Goal: Task Accomplishment & Management: Complete application form

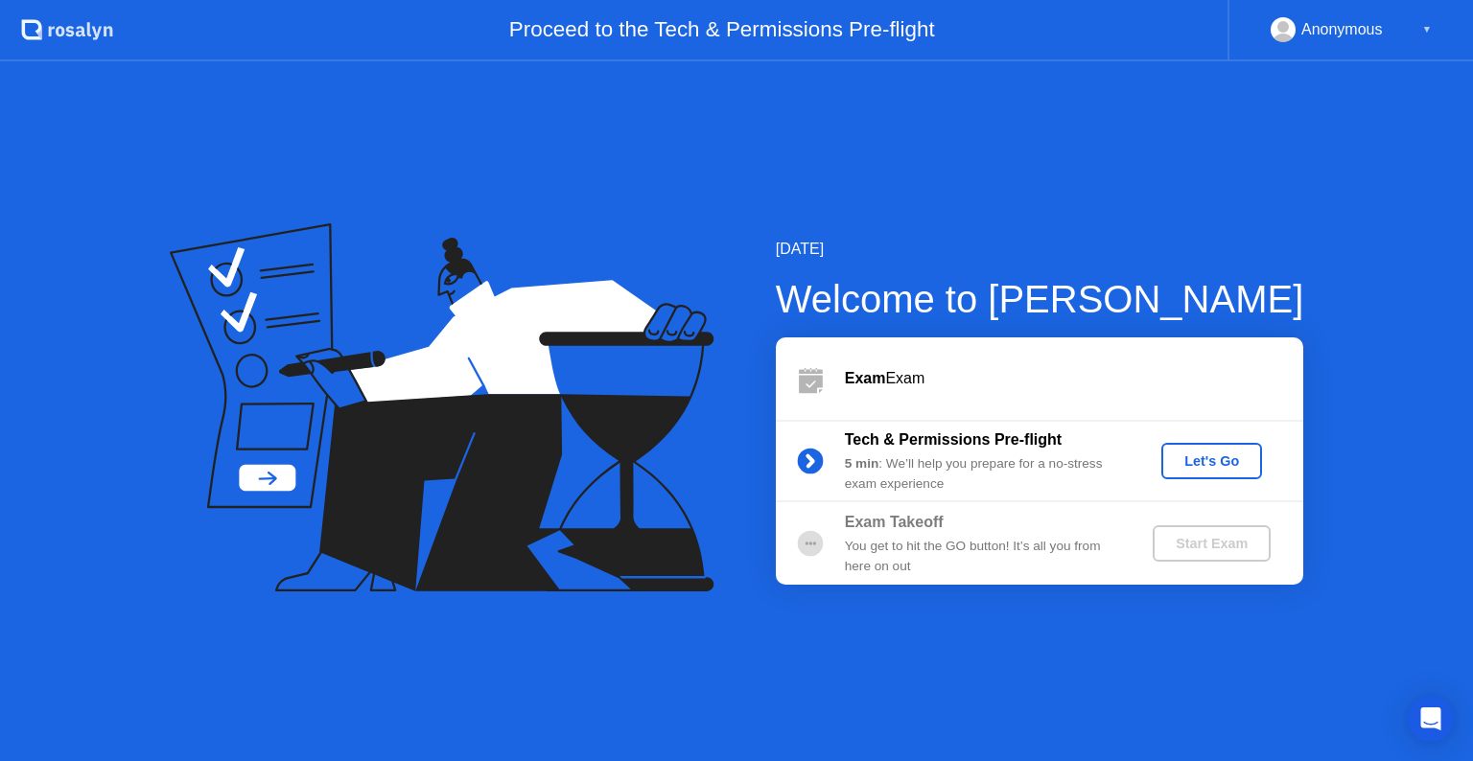
click at [1226, 473] on button "Let's Go" at bounding box center [1211, 461] width 101 height 36
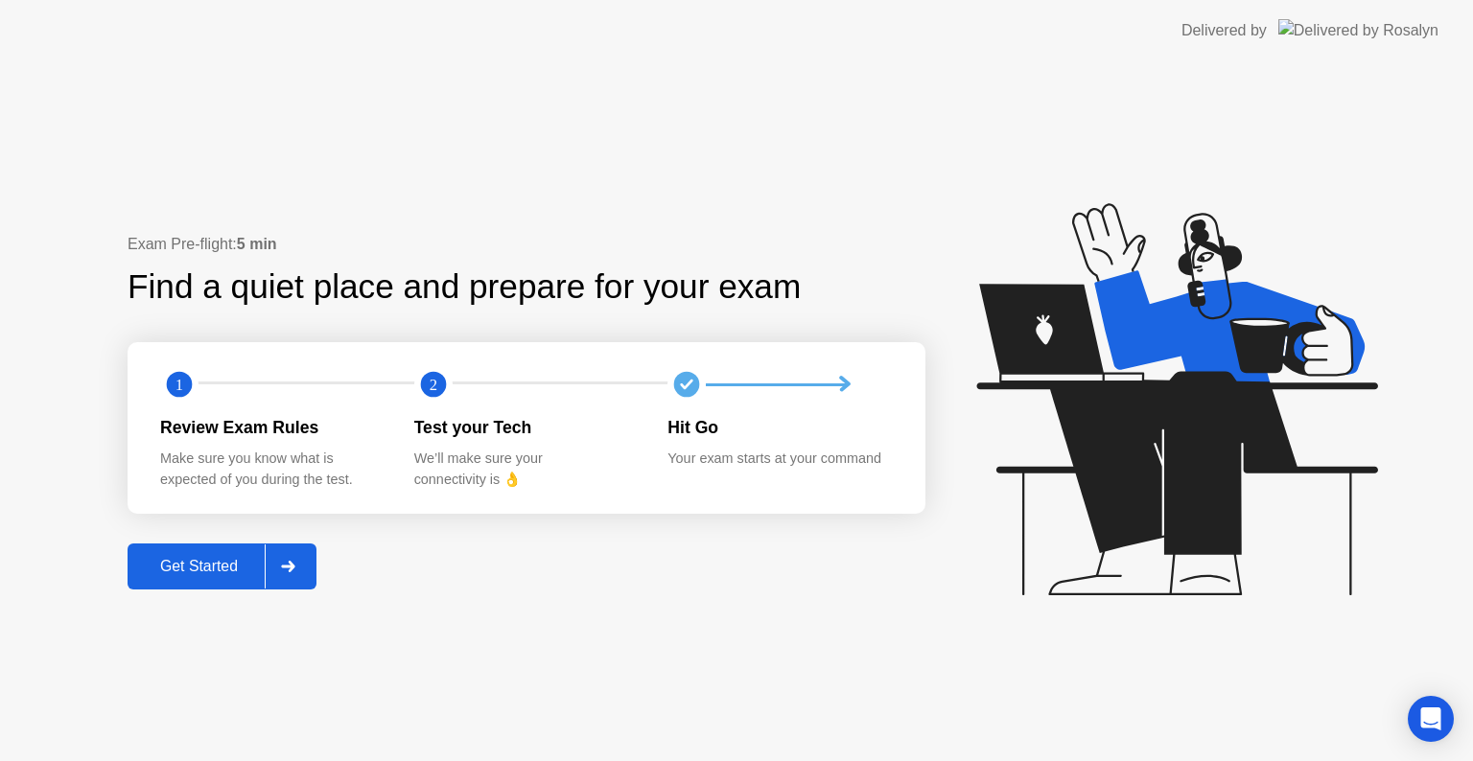
click at [237, 558] on div "Get Started" at bounding box center [198, 566] width 131 height 17
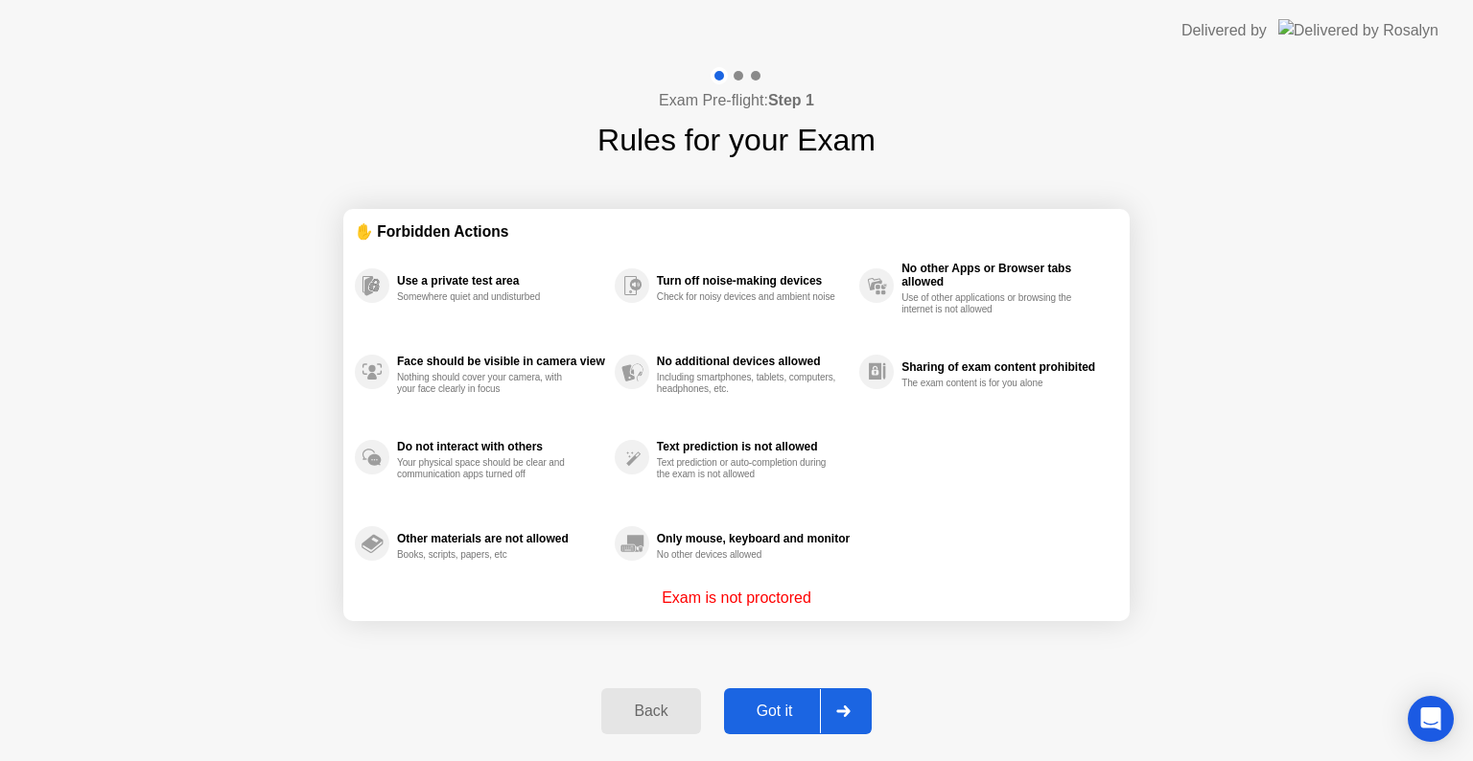
click at [801, 704] on div "Got it" at bounding box center [775, 711] width 90 height 17
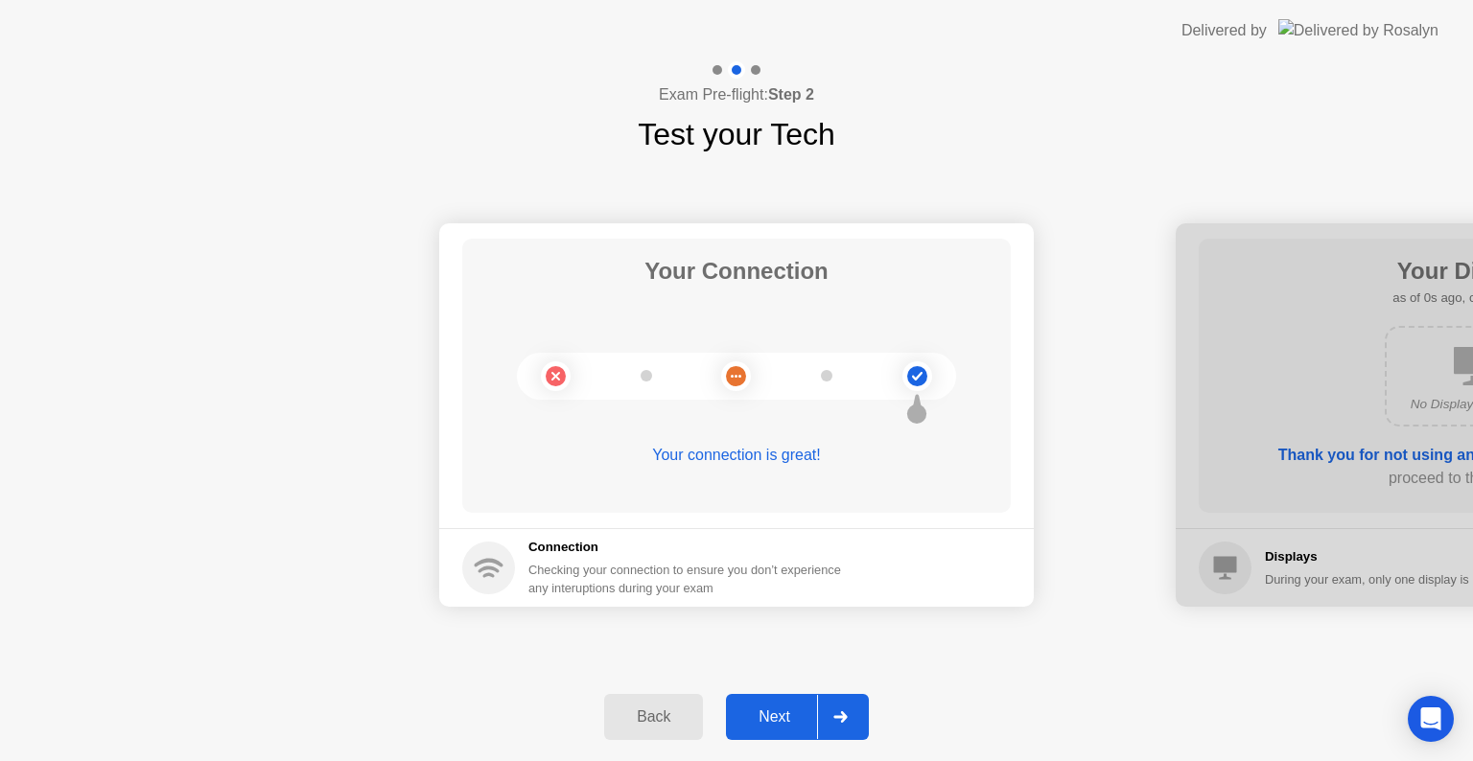
click at [804, 709] on div "Next" at bounding box center [774, 717] width 85 height 17
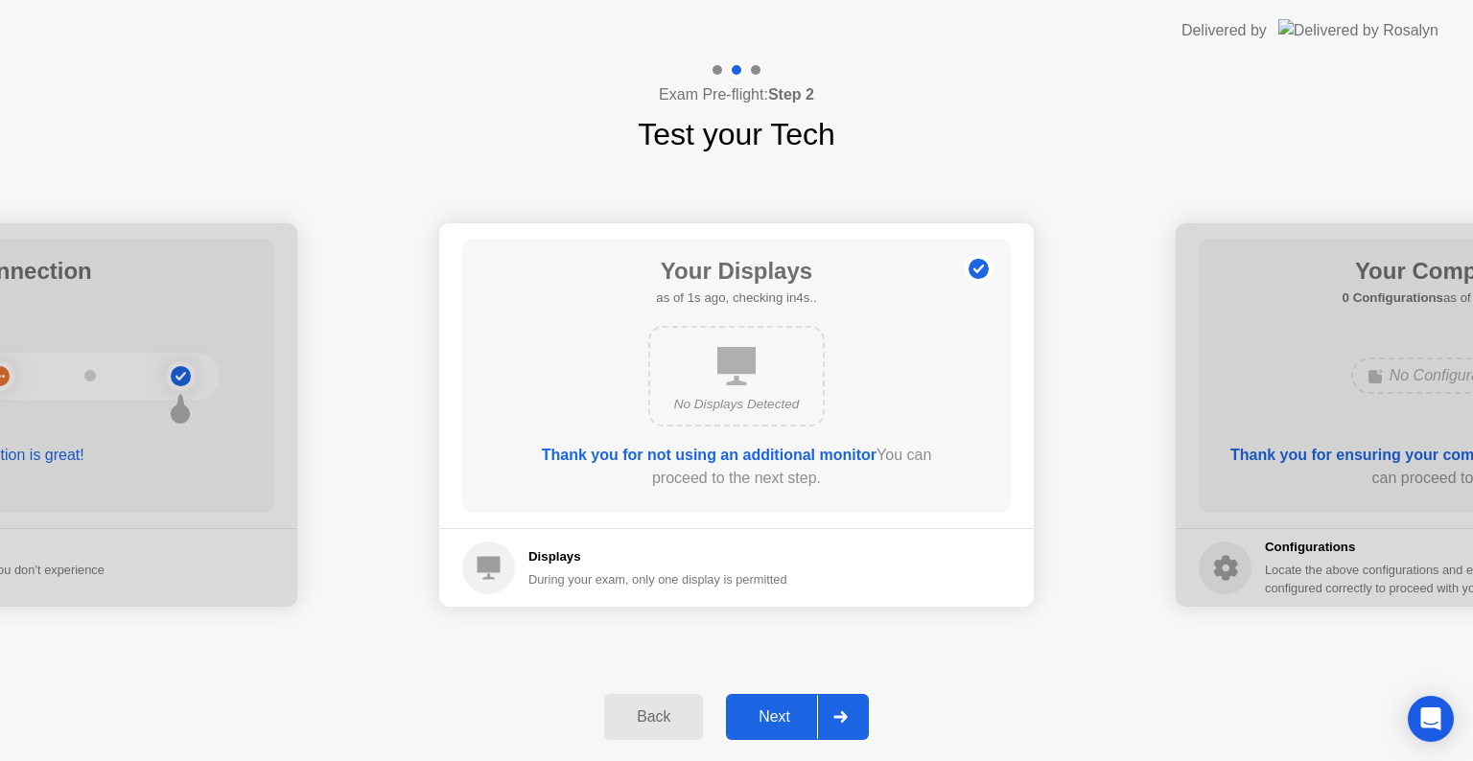
click at [804, 709] on div "Next" at bounding box center [774, 717] width 85 height 17
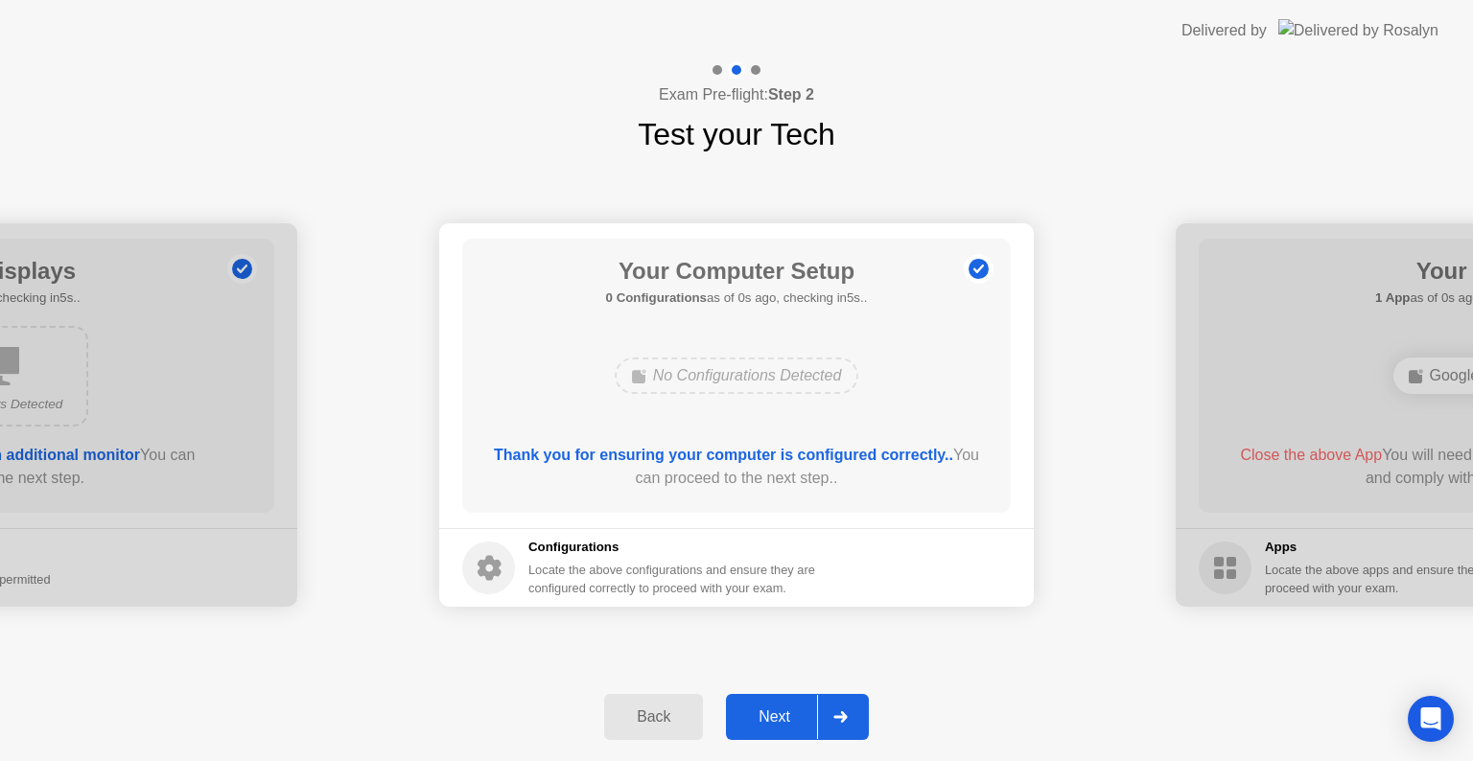
click at [803, 710] on div "Next" at bounding box center [774, 717] width 85 height 17
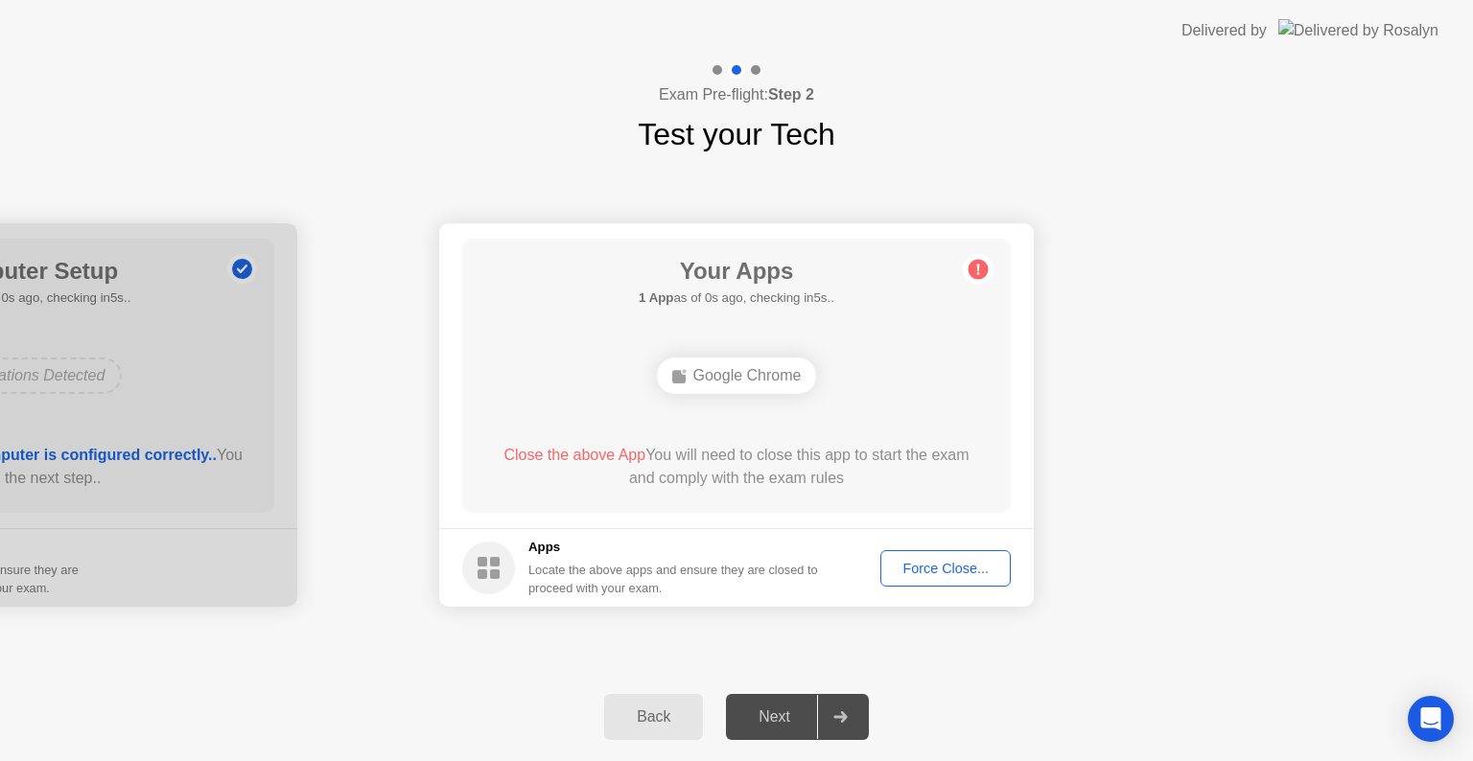
click at [930, 572] on div "Force Close..." at bounding box center [945, 568] width 117 height 15
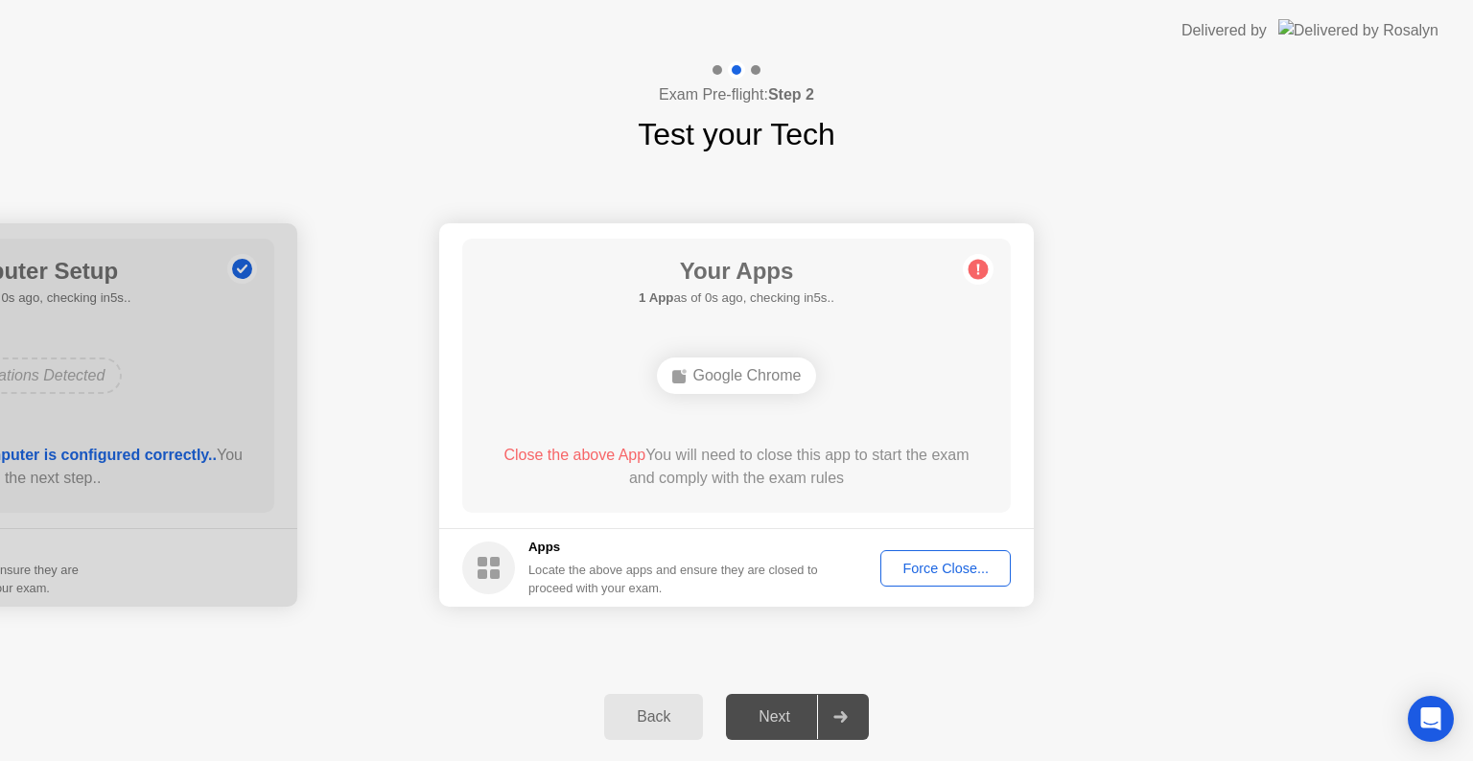
click at [952, 573] on div "Force Close..." at bounding box center [945, 568] width 117 height 15
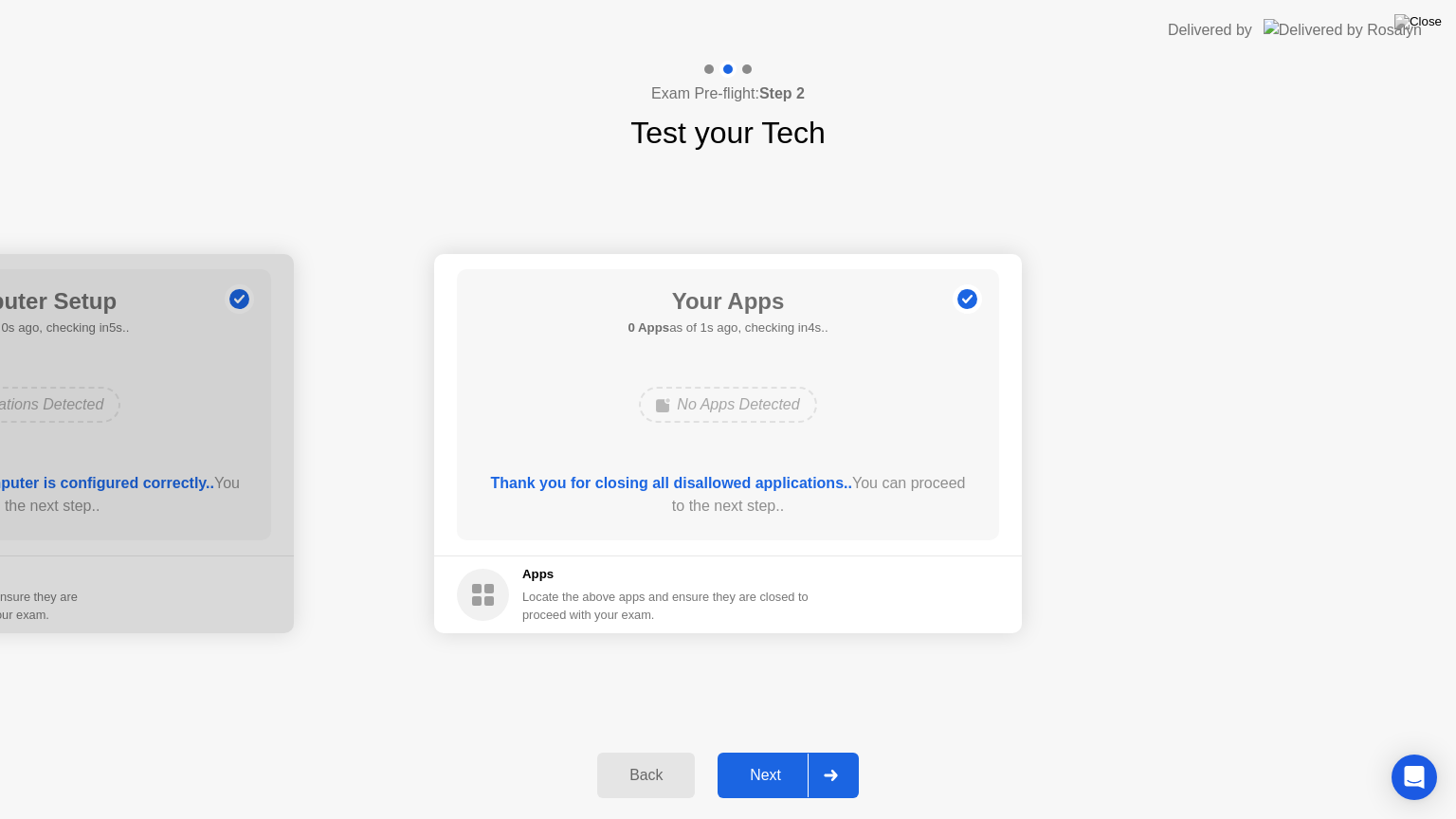
click at [782, 751] on button "Next" at bounding box center [788, 775] width 141 height 45
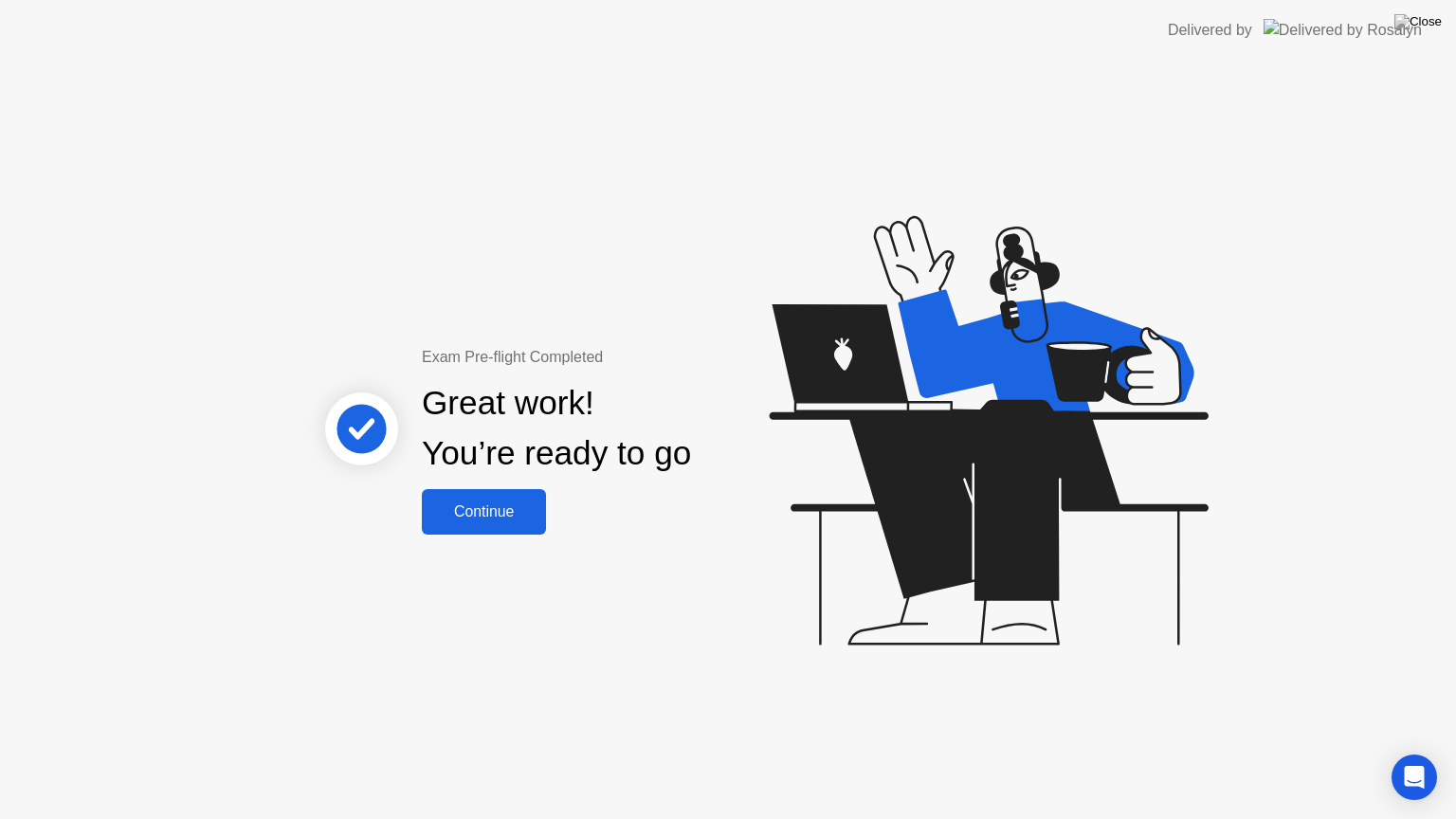
click at [513, 516] on div "Continue" at bounding box center [484, 511] width 113 height 17
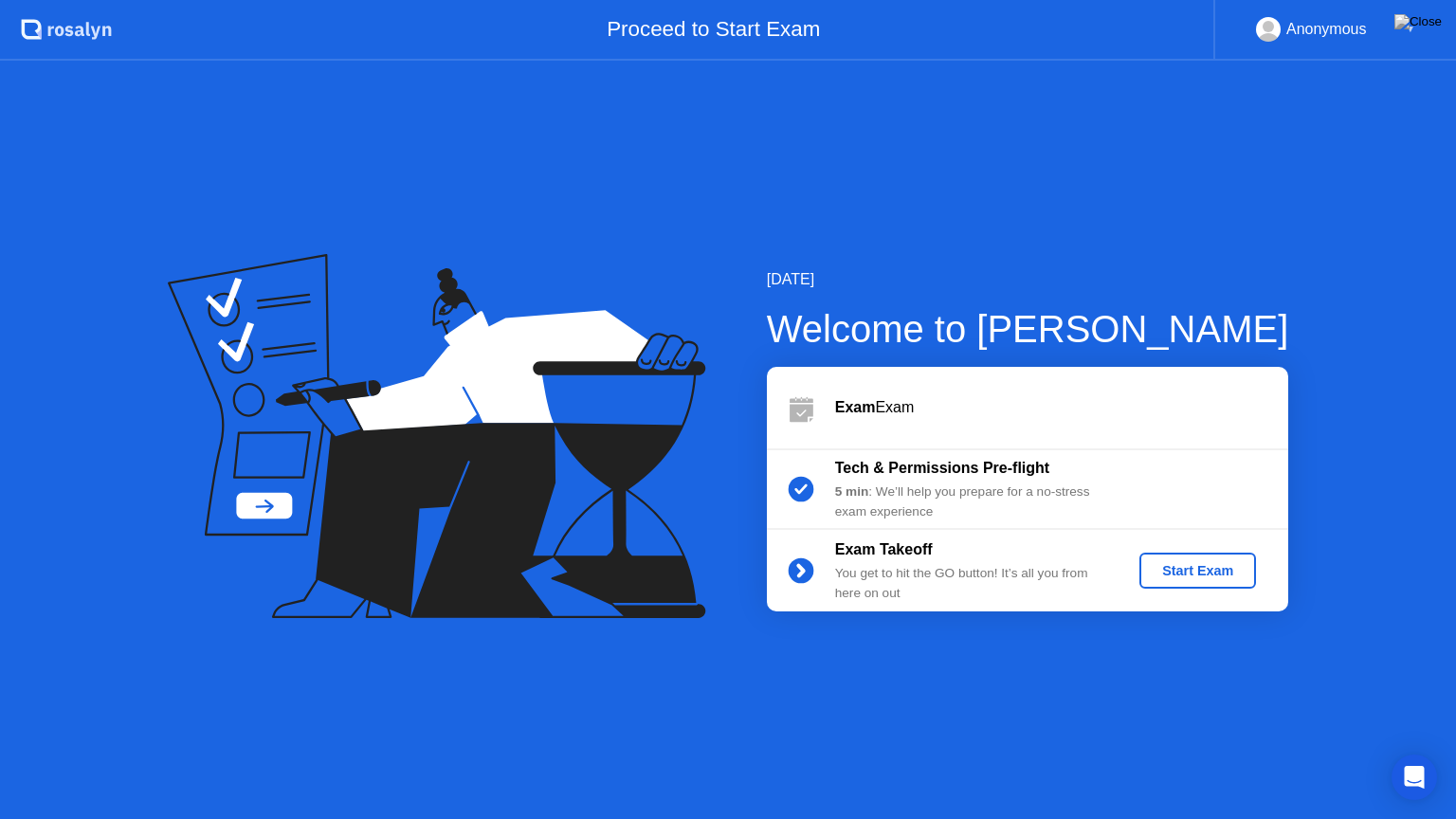
click at [1193, 572] on div "Start Exam" at bounding box center [1197, 570] width 102 height 15
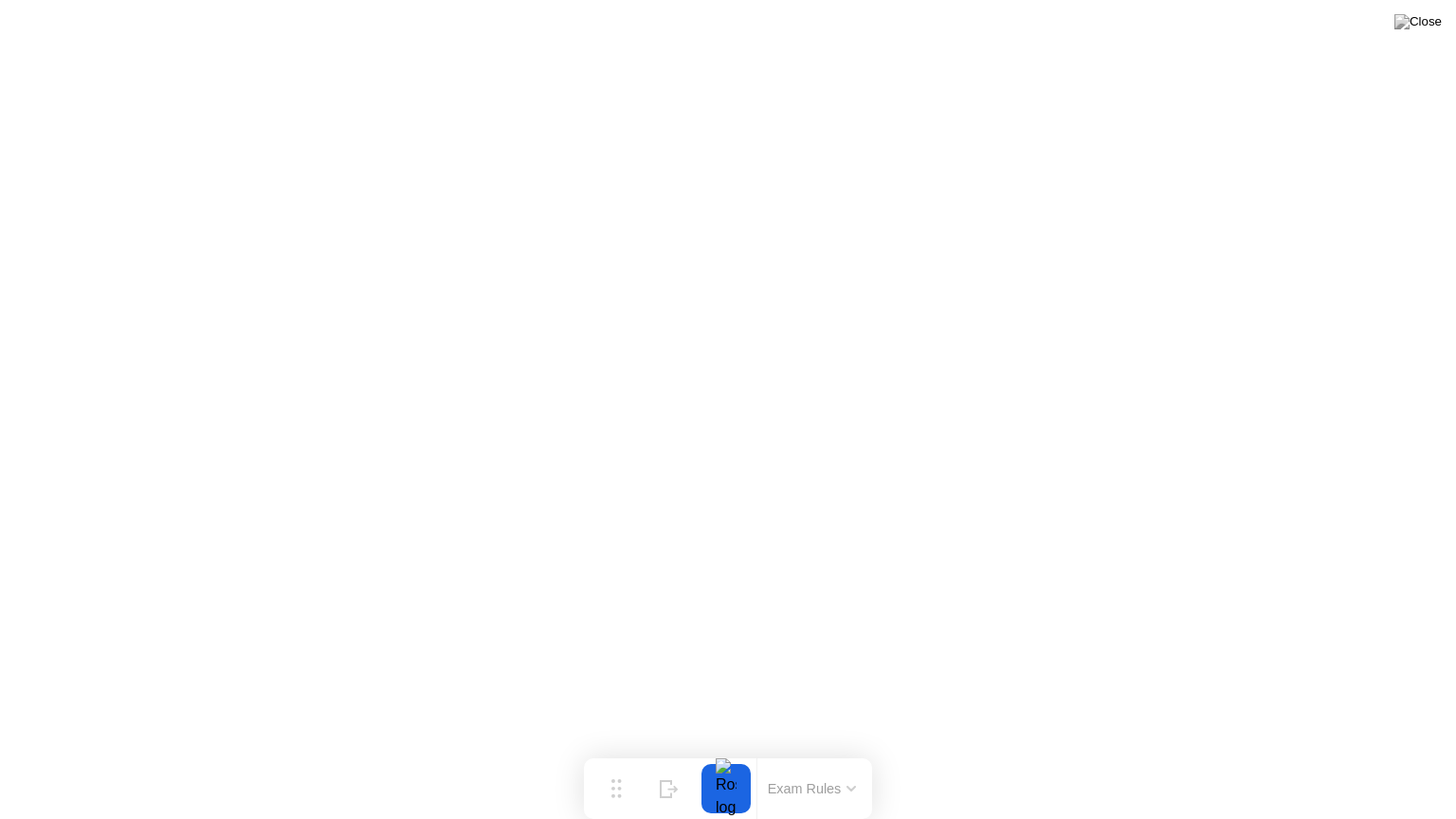
click at [840, 751] on button "Exam Rules" at bounding box center [813, 787] width 101 height 17
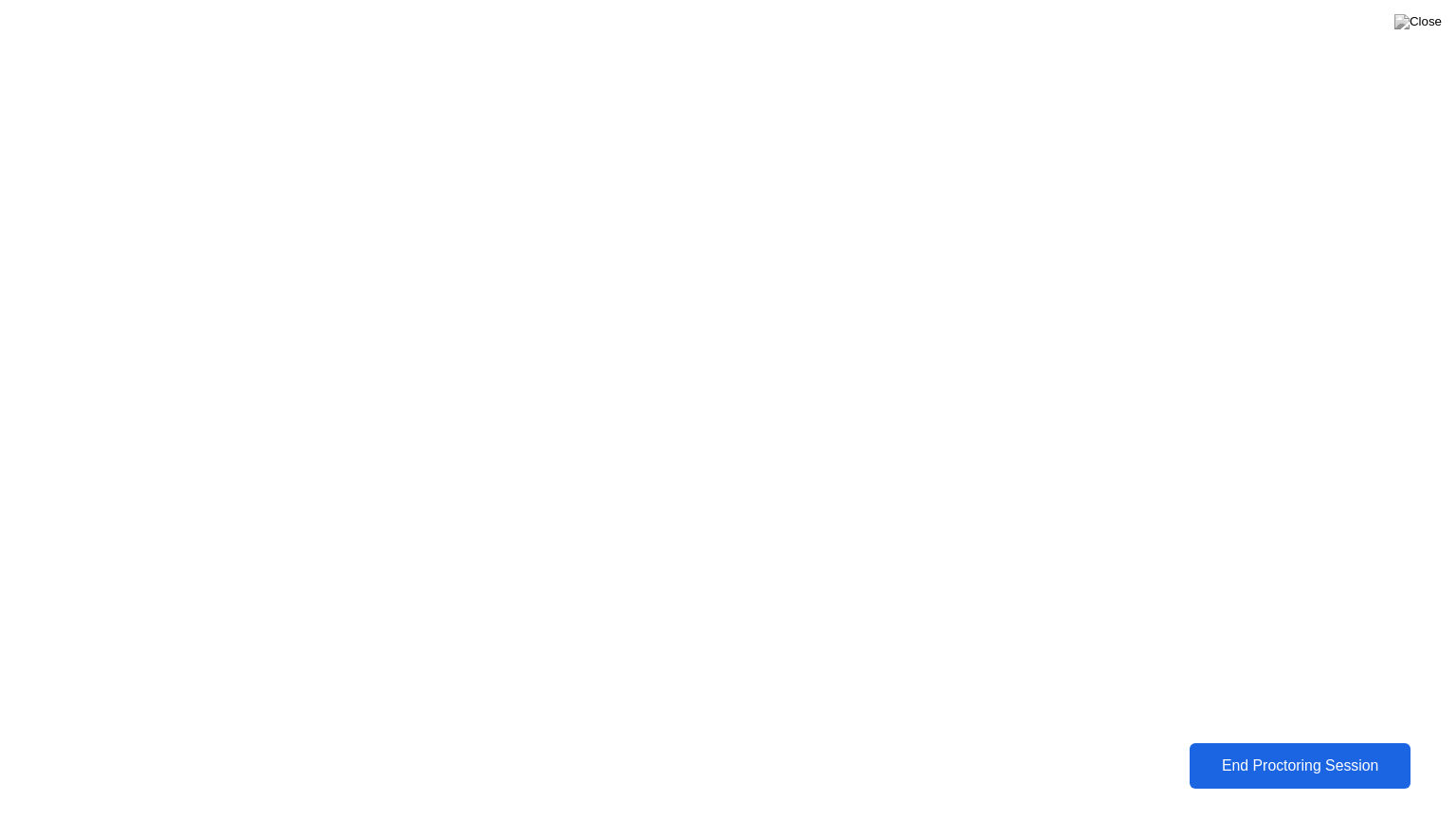
click at [1243, 751] on div "End Proctoring Session" at bounding box center [1300, 765] width 210 height 17
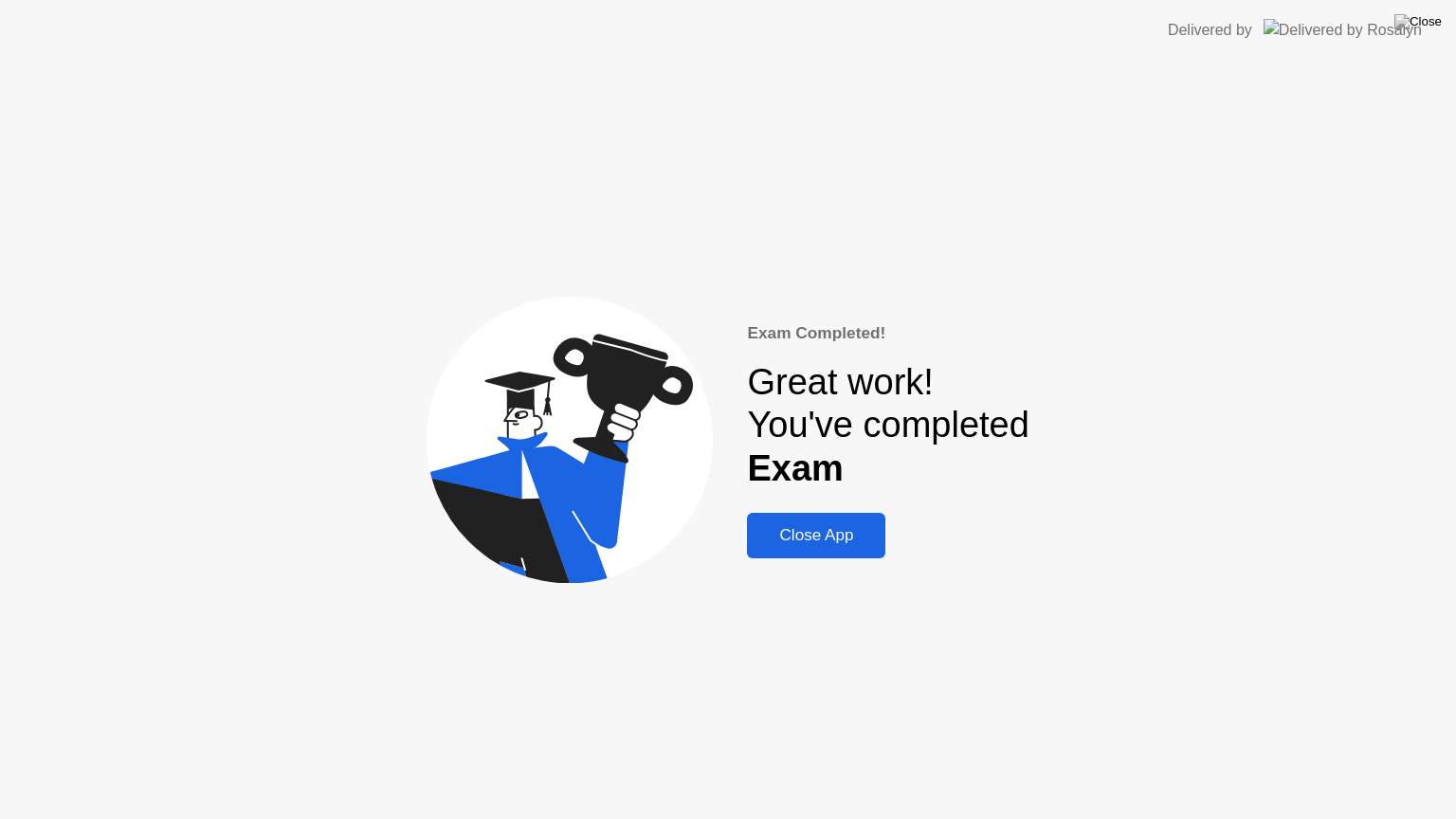
click at [834, 549] on button "Close App" at bounding box center [816, 535] width 138 height 45
